Goal: Information Seeking & Learning: Find specific fact

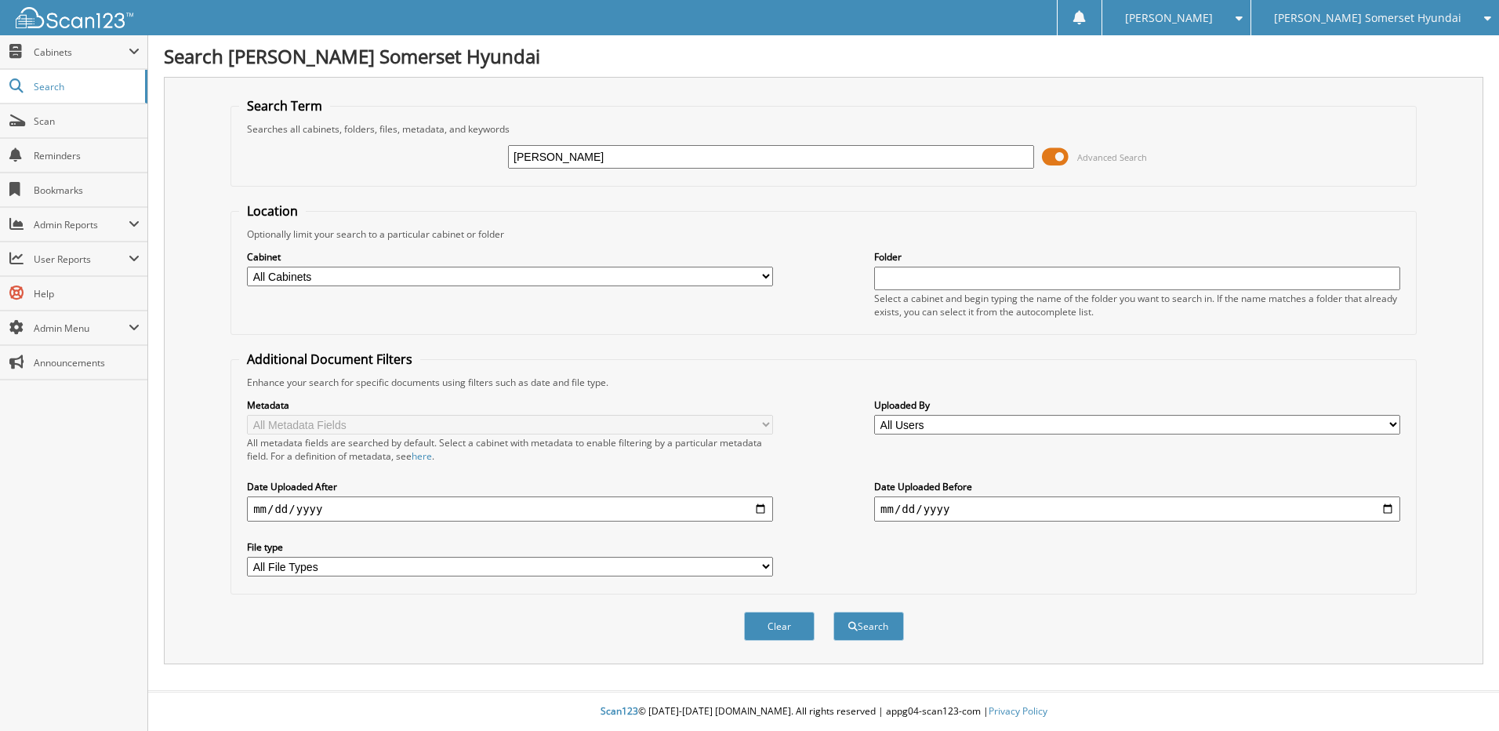
type input "[PERSON_NAME]"
click at [833, 612] on button "Search" at bounding box center [868, 626] width 71 height 29
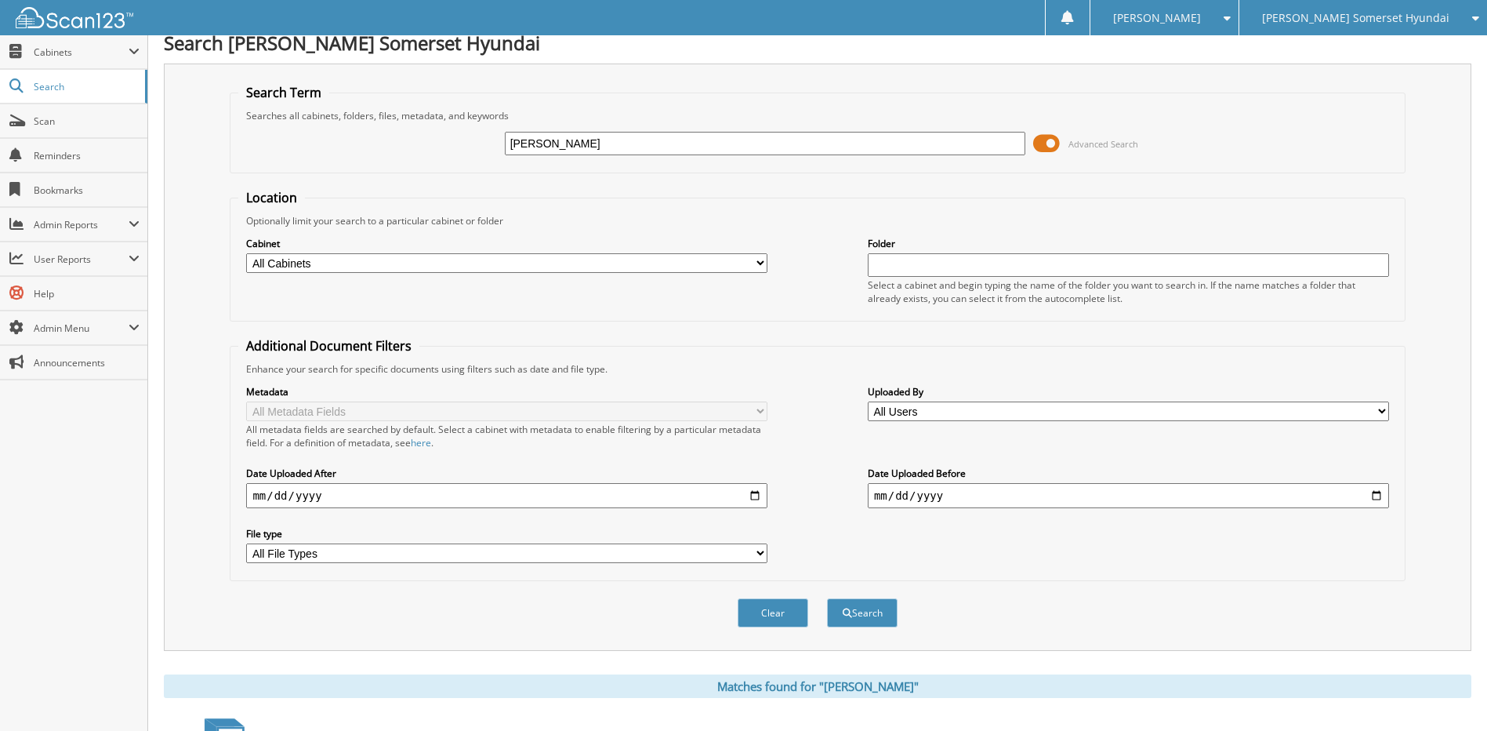
scroll to position [314, 0]
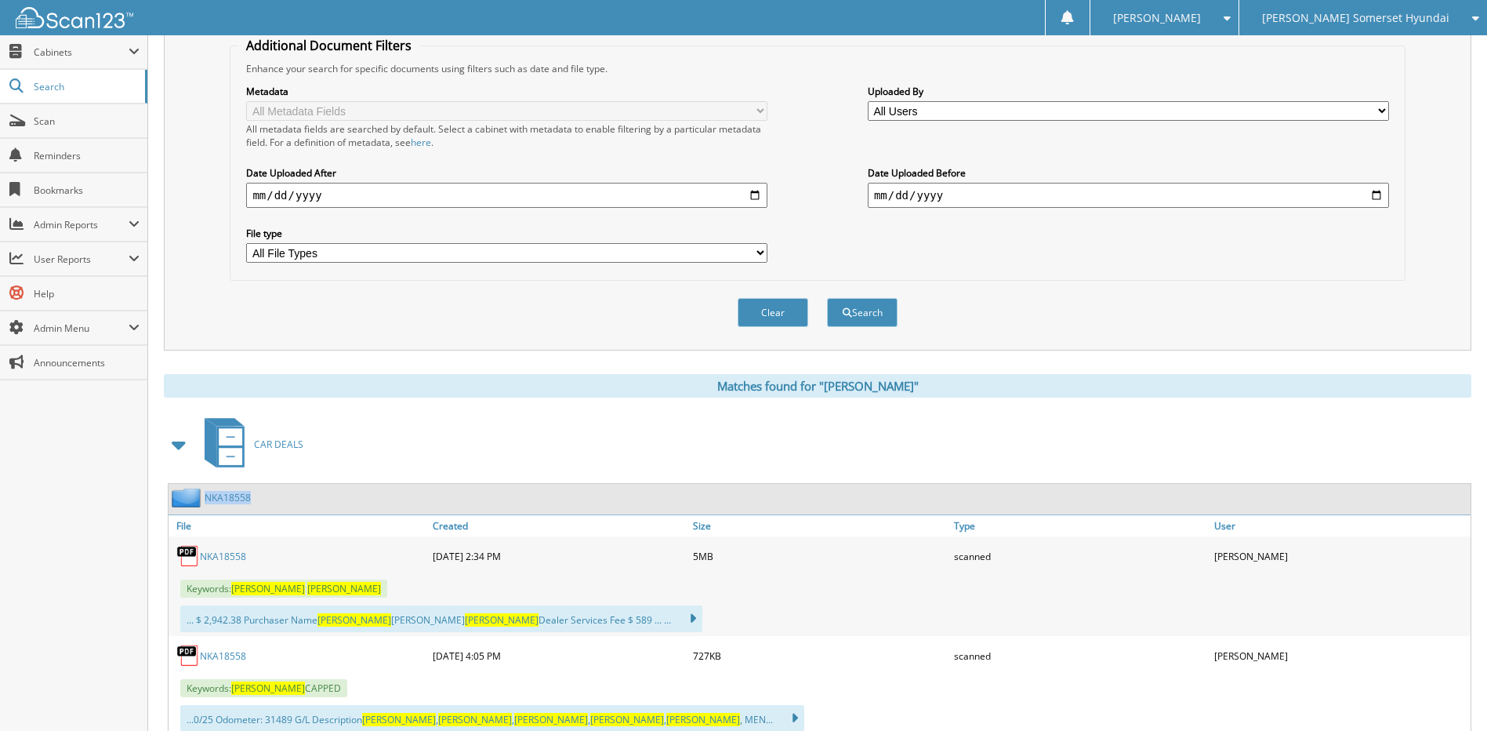
drag, startPoint x: 257, startPoint y: 501, endPoint x: 205, endPoint y: 502, distance: 51.8
click at [205, 502] on div "NKA18558" at bounding box center [820, 499] width 1302 height 31
copy link "NKA18558"
click at [86, 128] on link "Scan" at bounding box center [73, 121] width 147 height 34
